Goal: Task Accomplishment & Management: Use online tool/utility

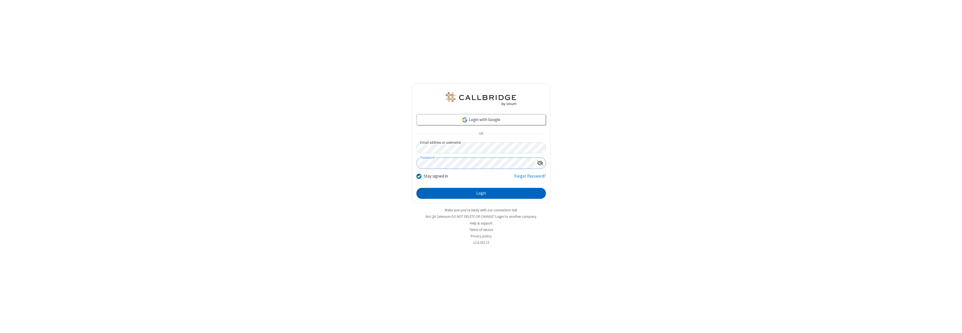
click at [481, 193] on button "Login" at bounding box center [480, 193] width 129 height 11
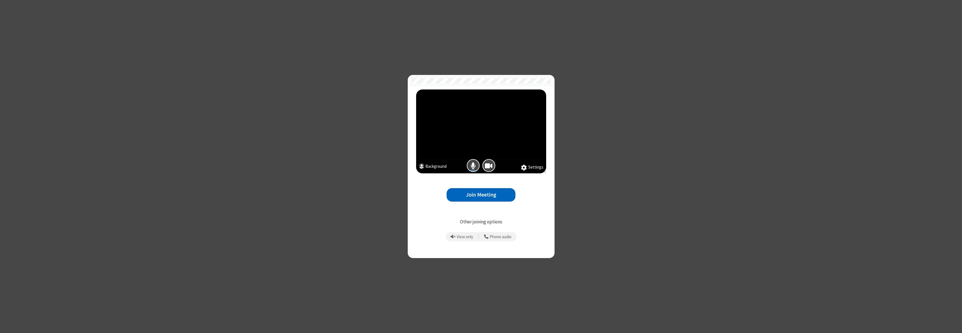
click at [481, 195] on button "Join Meeting" at bounding box center [481, 195] width 69 height 14
